Goal: Task Accomplishment & Management: Complete application form

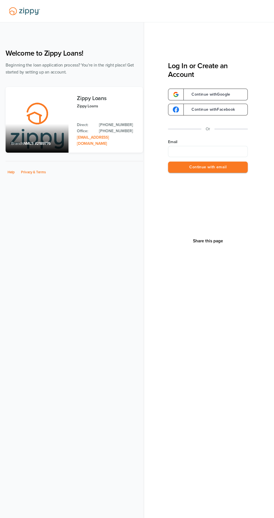
click at [214, 142] on label "Email" at bounding box center [208, 142] width 80 height 6
click at [214, 146] on input "Email" at bounding box center [208, 151] width 80 height 11
type input "**********"
click at [236, 166] on button "Continue with email" at bounding box center [208, 167] width 80 height 11
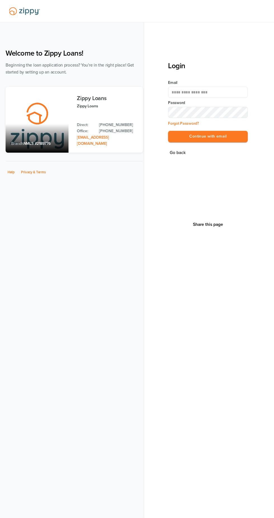
click at [218, 103] on label "Password" at bounding box center [208, 103] width 80 height 6
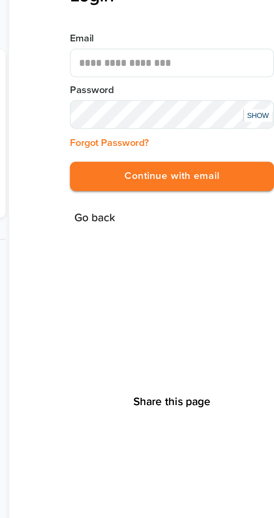
click at [186, 138] on button "Continue with email" at bounding box center [208, 136] width 80 height 11
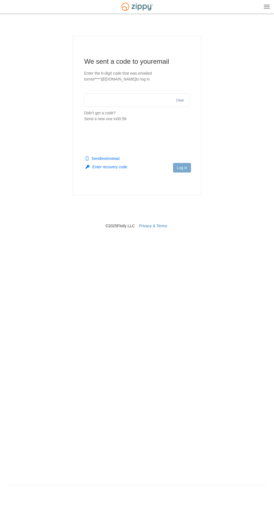
scroll to position [5, 0]
click at [104, 95] on input "text" at bounding box center [137, 99] width 106 height 13
type input "******"
click at [180, 163] on button "Log in" at bounding box center [182, 168] width 18 height 10
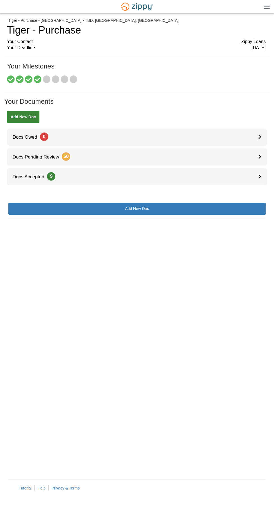
click at [46, 83] on icon at bounding box center [47, 80] width 8 height 8
